Goal: Task Accomplishment & Management: Manage account settings

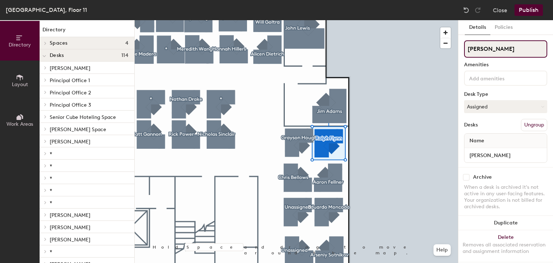
click at [425, 56] on div "Directory Layout Work Areas Directory Spaces 4 Conference Room 11-1 Conference …" at bounding box center [276, 141] width 553 height 243
type input "*"
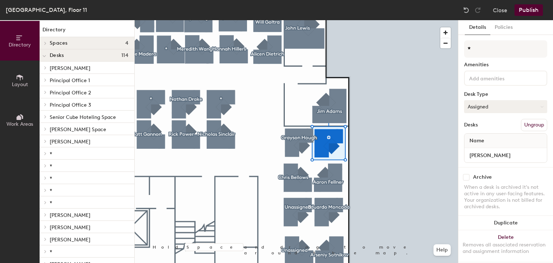
click at [493, 100] on button "Assigned" at bounding box center [505, 106] width 83 height 13
click at [478, 152] on div "Hoteled" at bounding box center [500, 150] width 72 height 11
click at [505, 153] on input "Ralph Flynn" at bounding box center [506, 155] width 80 height 10
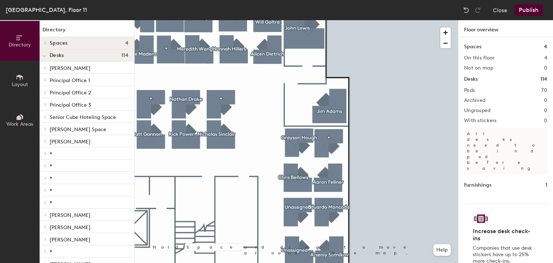
click at [525, 9] on button "Publish" at bounding box center [528, 10] width 28 height 12
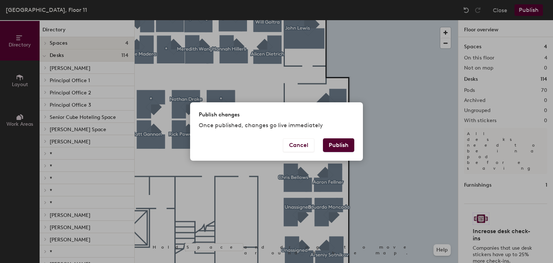
click at [339, 142] on button "Publish" at bounding box center [338, 145] width 31 height 14
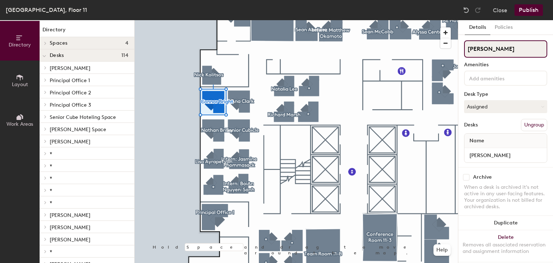
click at [479, 48] on input "Connor Bright" at bounding box center [505, 48] width 83 height 17
type input "Conor Bright"
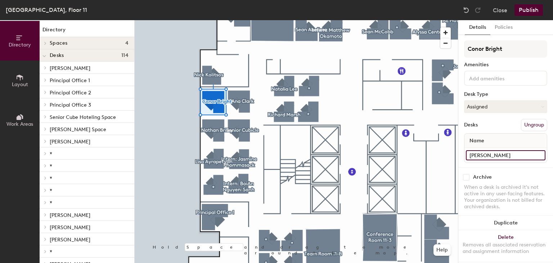
click at [480, 155] on input "Connor Bright" at bounding box center [506, 155] width 80 height 10
click at [480, 154] on input "Connor Bright" at bounding box center [506, 155] width 80 height 10
type input "Conor Bright"
click at [527, 9] on button "Publish" at bounding box center [528, 10] width 28 height 12
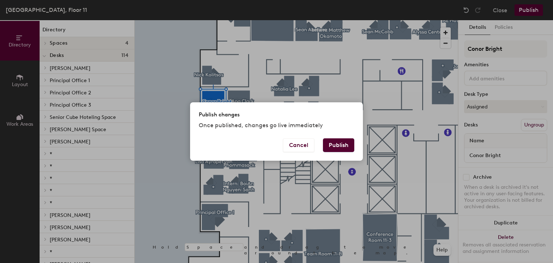
click at [335, 142] on button "Publish" at bounding box center [338, 145] width 31 height 14
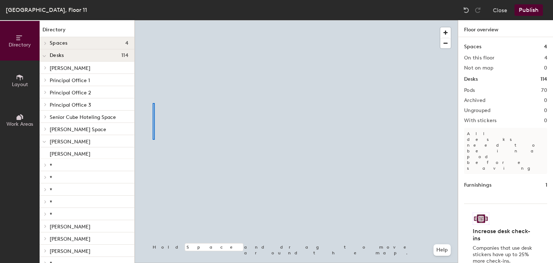
click at [154, 20] on div at bounding box center [296, 20] width 323 height 0
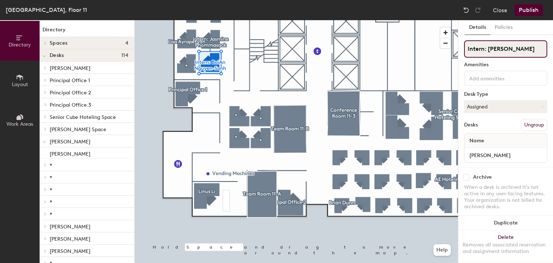
scroll to position [0, 4]
drag, startPoint x: 467, startPoint y: 47, endPoint x: 552, endPoint y: 66, distance: 87.4
click at [552, 66] on div "Details Policies Intern: [PERSON_NAME] Amenities Desk Type Assigned Desks Ungro…" at bounding box center [505, 141] width 95 height 243
type input "*"
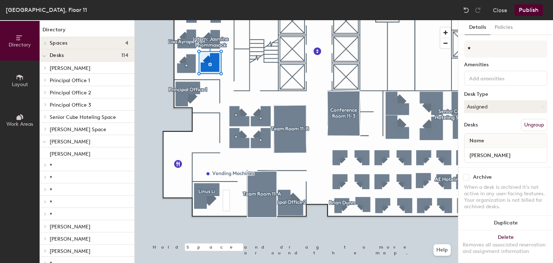
click at [502, 98] on div "* Amenities Desk Type Assigned Desks Ungroup Name [PERSON_NAME]" at bounding box center [505, 103] width 83 height 127
click at [502, 109] on button "Assigned" at bounding box center [505, 106] width 83 height 13
click at [487, 152] on div "Hoteled" at bounding box center [500, 150] width 72 height 11
click at [527, 153] on input "[PERSON_NAME]" at bounding box center [506, 155] width 80 height 10
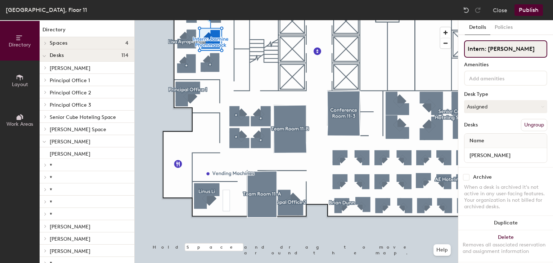
scroll to position [0, 10]
drag, startPoint x: 466, startPoint y: 49, endPoint x: 552, endPoint y: 40, distance: 87.2
click at [552, 40] on div "Details Policies Intern: [PERSON_NAME] Amenities Desk Type Assigned Desks Ungro…" at bounding box center [505, 141] width 95 height 243
type input "*"
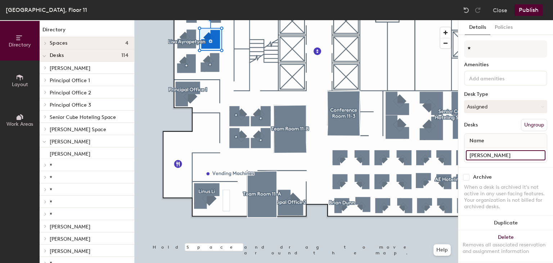
click at [489, 154] on input "[PERSON_NAME]" at bounding box center [506, 155] width 80 height 10
click at [498, 104] on button "Assigned" at bounding box center [505, 106] width 83 height 13
click at [488, 150] on div "Hoteled" at bounding box center [500, 150] width 72 height 11
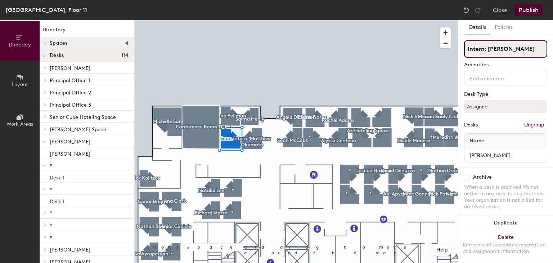
click at [410, 52] on div "Directory Layout Work Areas Directory Spaces 4 Conference Room 11-1 Conference …" at bounding box center [276, 141] width 553 height 243
type input "*"
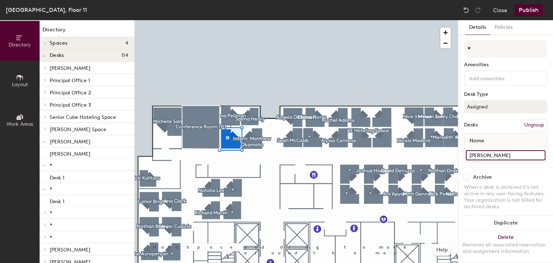
click at [507, 156] on input "[PERSON_NAME]" at bounding box center [506, 155] width 80 height 10
click at [492, 101] on button "Assigned" at bounding box center [505, 106] width 83 height 13
click at [488, 149] on div "Hoteled" at bounding box center [500, 150] width 72 height 11
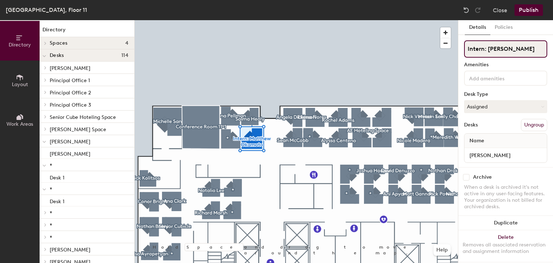
scroll to position [0, 1]
drag, startPoint x: 466, startPoint y: 49, endPoint x: 552, endPoint y: 35, distance: 87.1
click at [552, 35] on div "Details Policies Intern: [PERSON_NAME] Amenities Desk Type Assigned Desks Ungro…" at bounding box center [505, 141] width 95 height 243
type input "*"
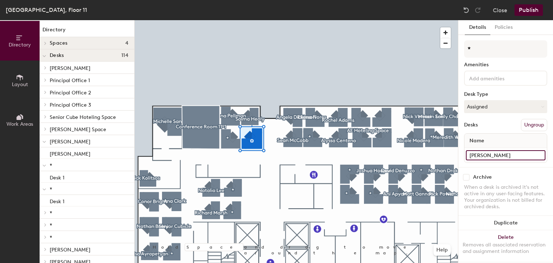
click at [499, 153] on input "[PERSON_NAME]" at bounding box center [506, 155] width 80 height 10
click at [487, 94] on div "Desk Type" at bounding box center [505, 94] width 83 height 6
click at [489, 104] on button "Assigned" at bounding box center [505, 106] width 83 height 13
click at [489, 149] on div "Hoteled" at bounding box center [500, 150] width 72 height 11
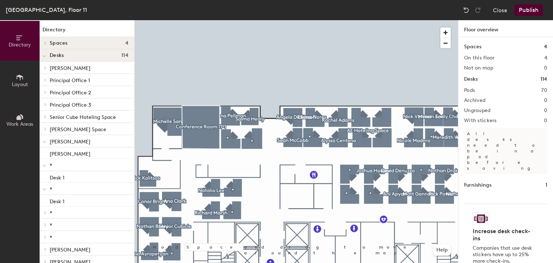
click at [528, 8] on button "Publish" at bounding box center [528, 10] width 28 height 12
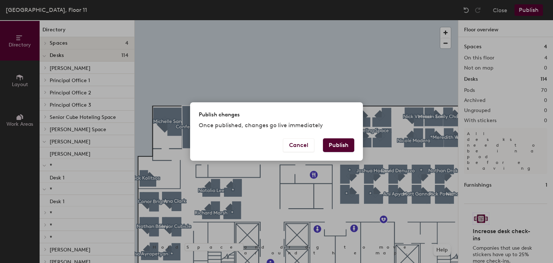
click at [339, 146] on button "Publish" at bounding box center [338, 145] width 31 height 14
